Goal: Task Accomplishment & Management: Manage account settings

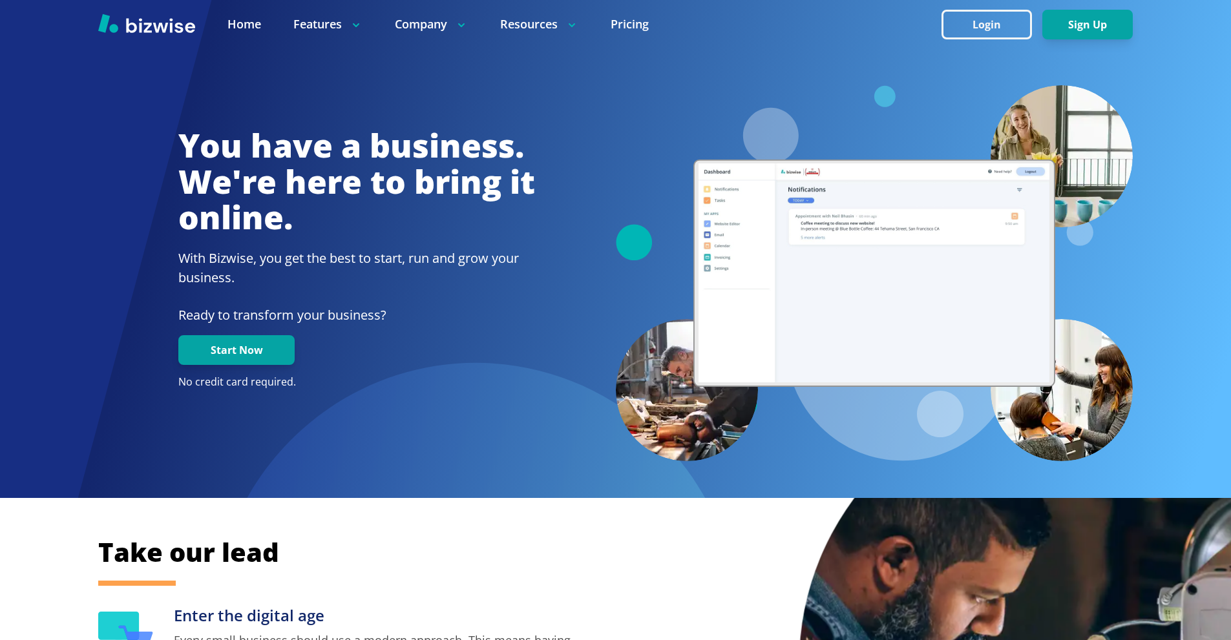
click at [988, 32] on button "Login" at bounding box center [987, 25] width 90 height 30
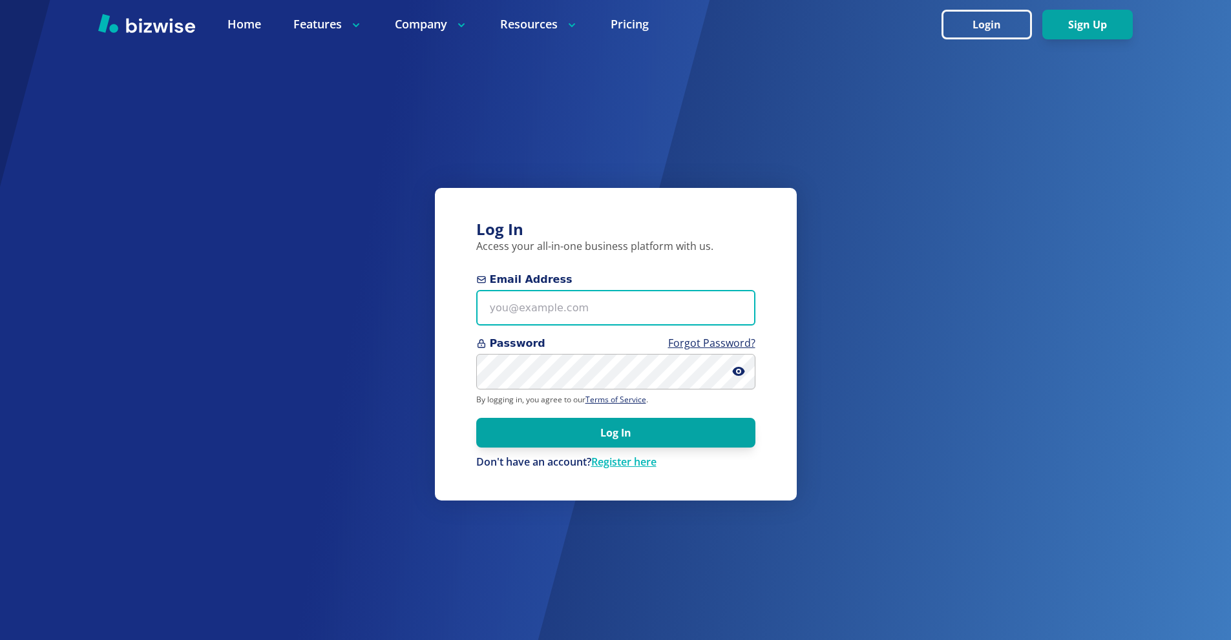
click at [592, 307] on input "Email Address" at bounding box center [615, 308] width 279 height 36
paste input "rick.willis@philips.com"
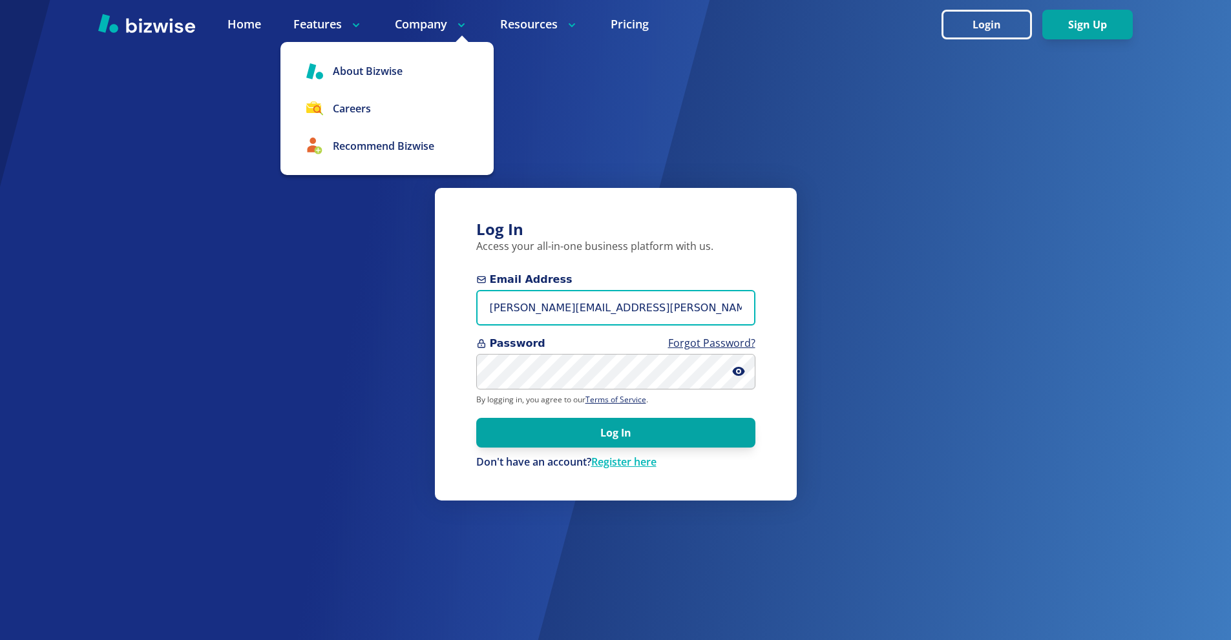
type input "rick.willis@philips.com"
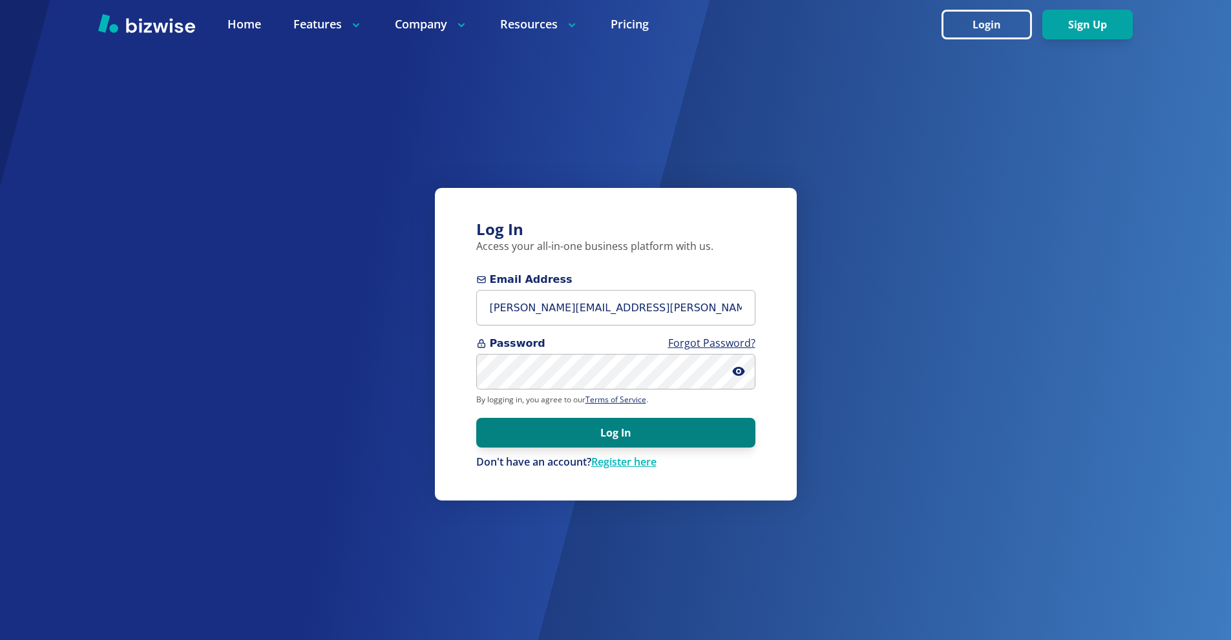
click at [575, 441] on button "Log In" at bounding box center [615, 433] width 279 height 30
